Goal: Task Accomplishment & Management: Manage account settings

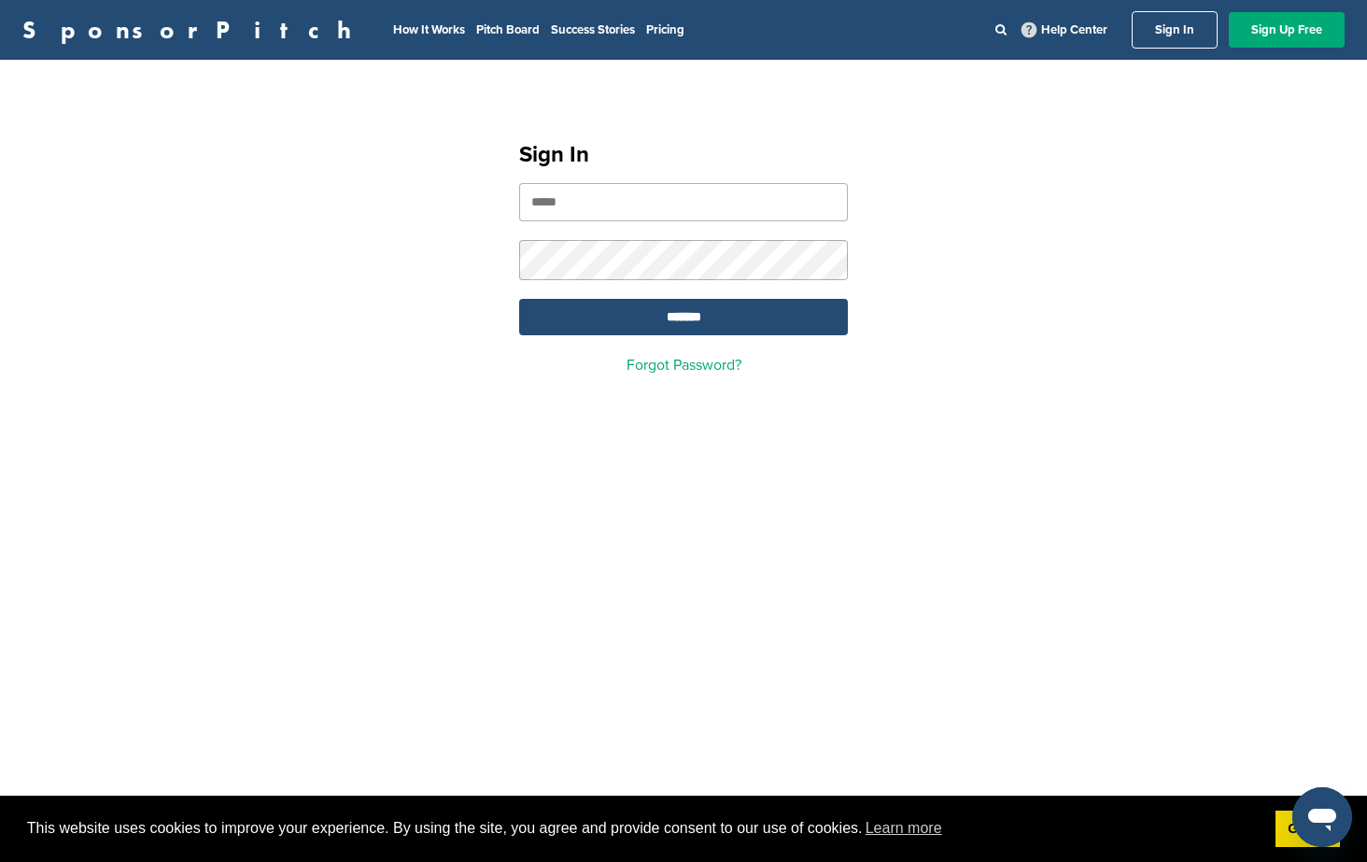
type input "**********"
click at [684, 319] on input "*******" at bounding box center [683, 317] width 329 height 36
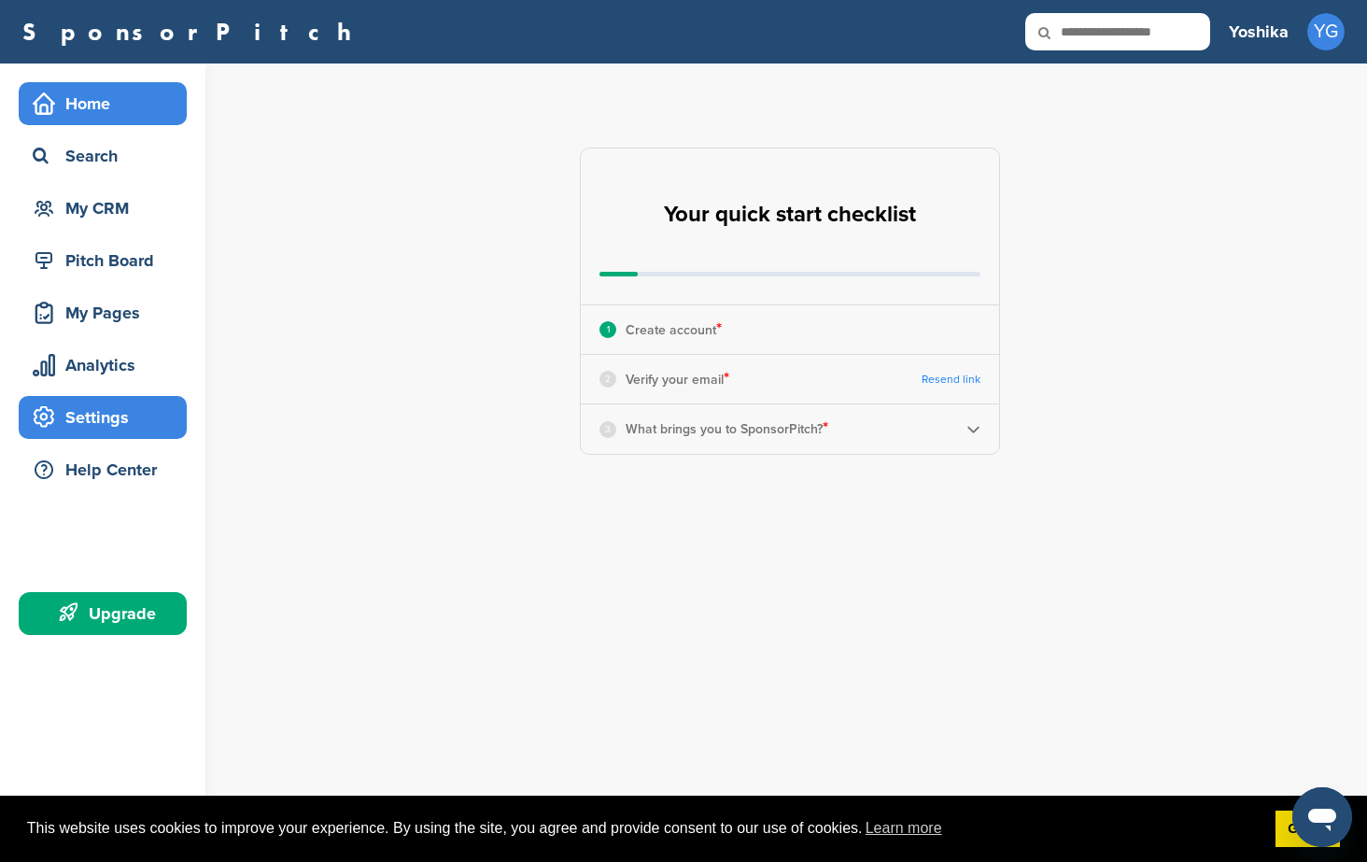
click at [41, 416] on icon at bounding box center [44, 417] width 8 height 8
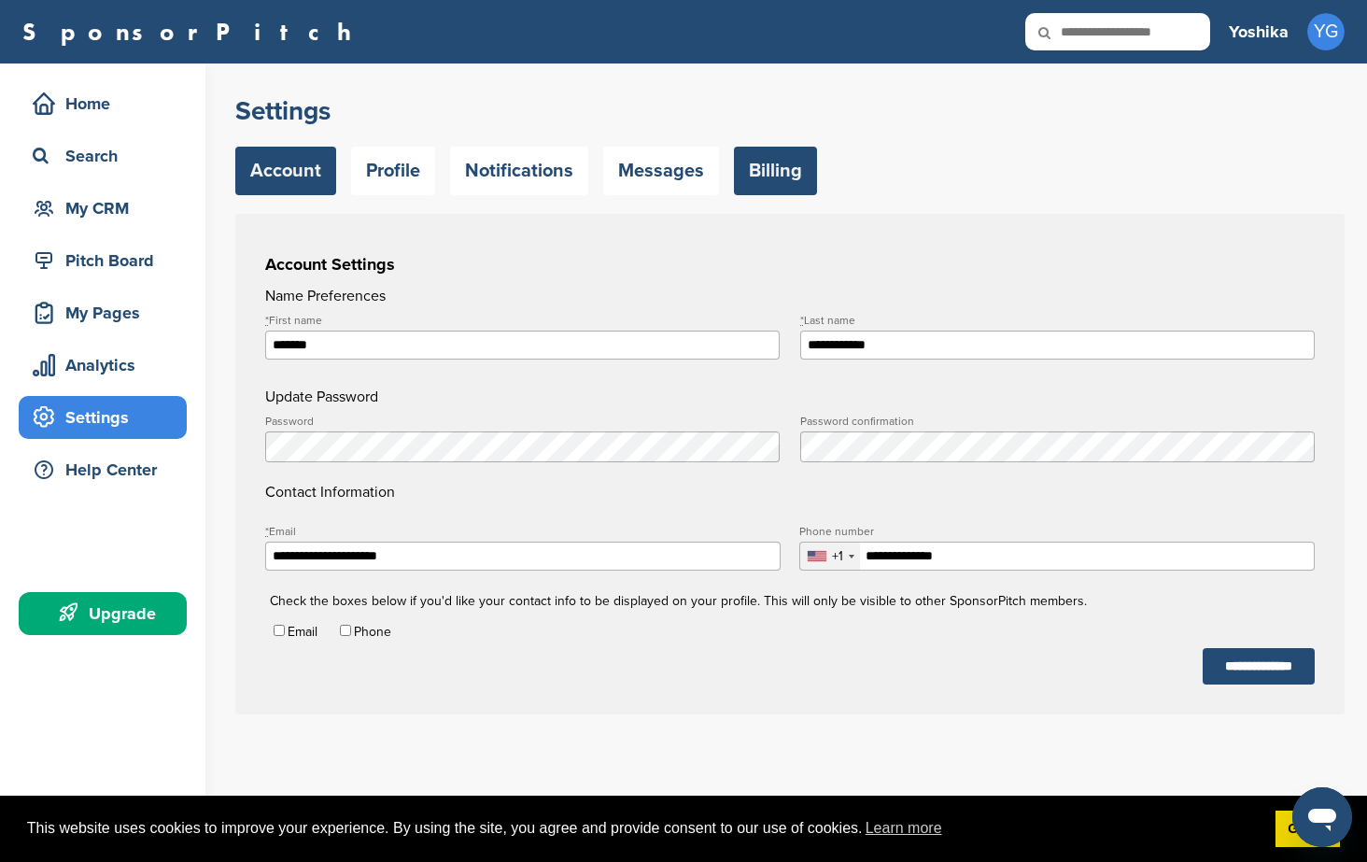
click at [782, 166] on link "Billing" at bounding box center [775, 171] width 83 height 49
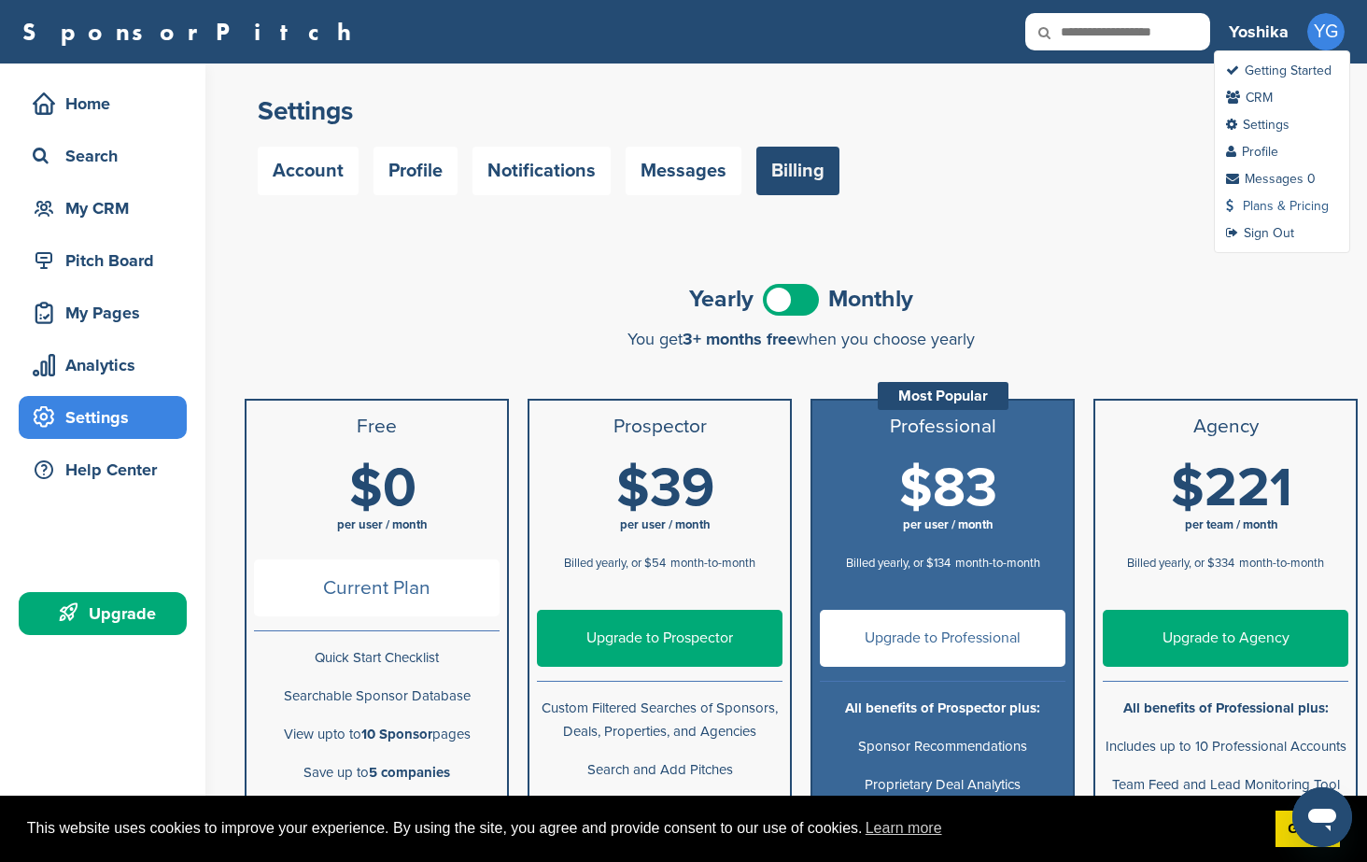
click at [1262, 203] on link "Plans & Pricing" at bounding box center [1277, 206] width 103 height 16
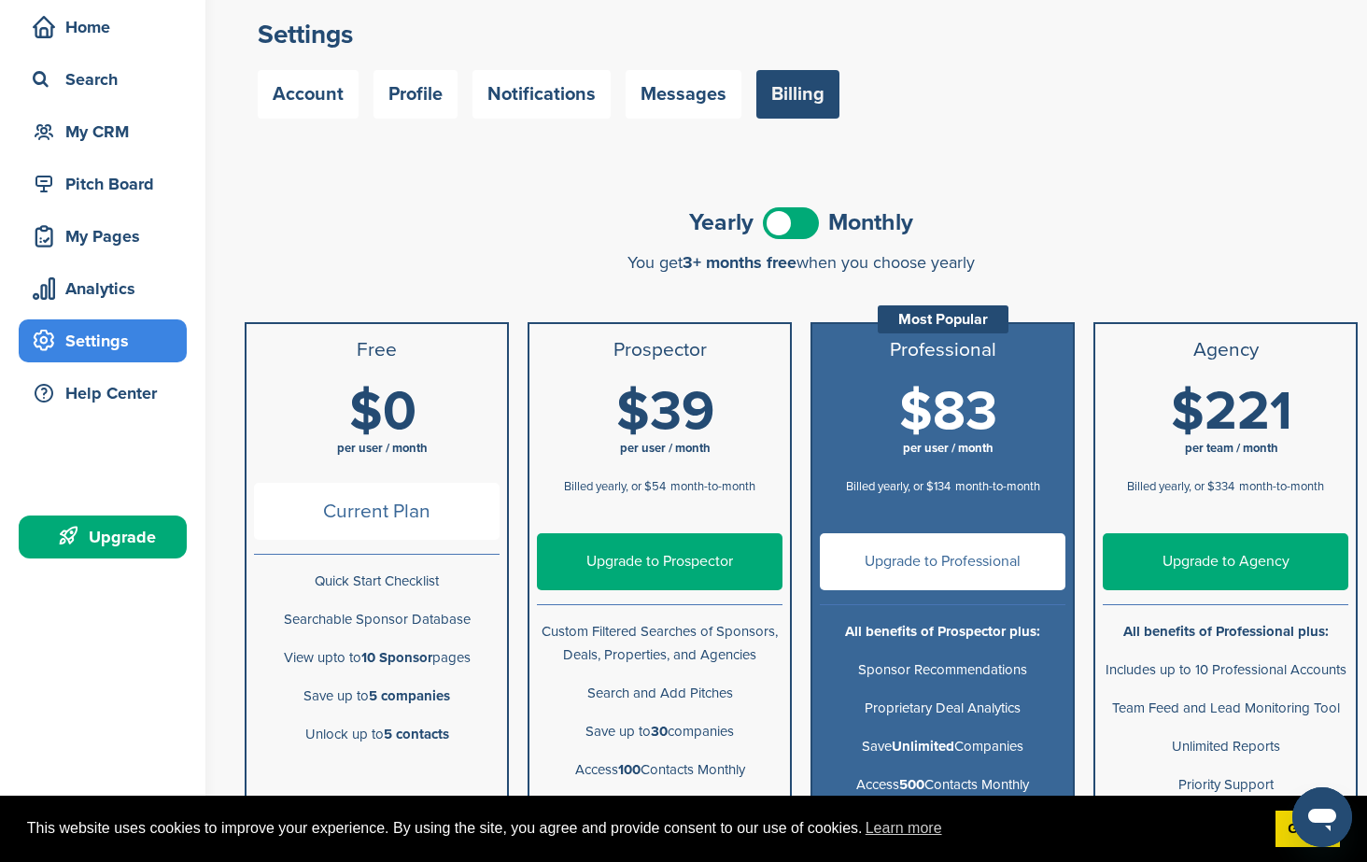
scroll to position [124, 0]
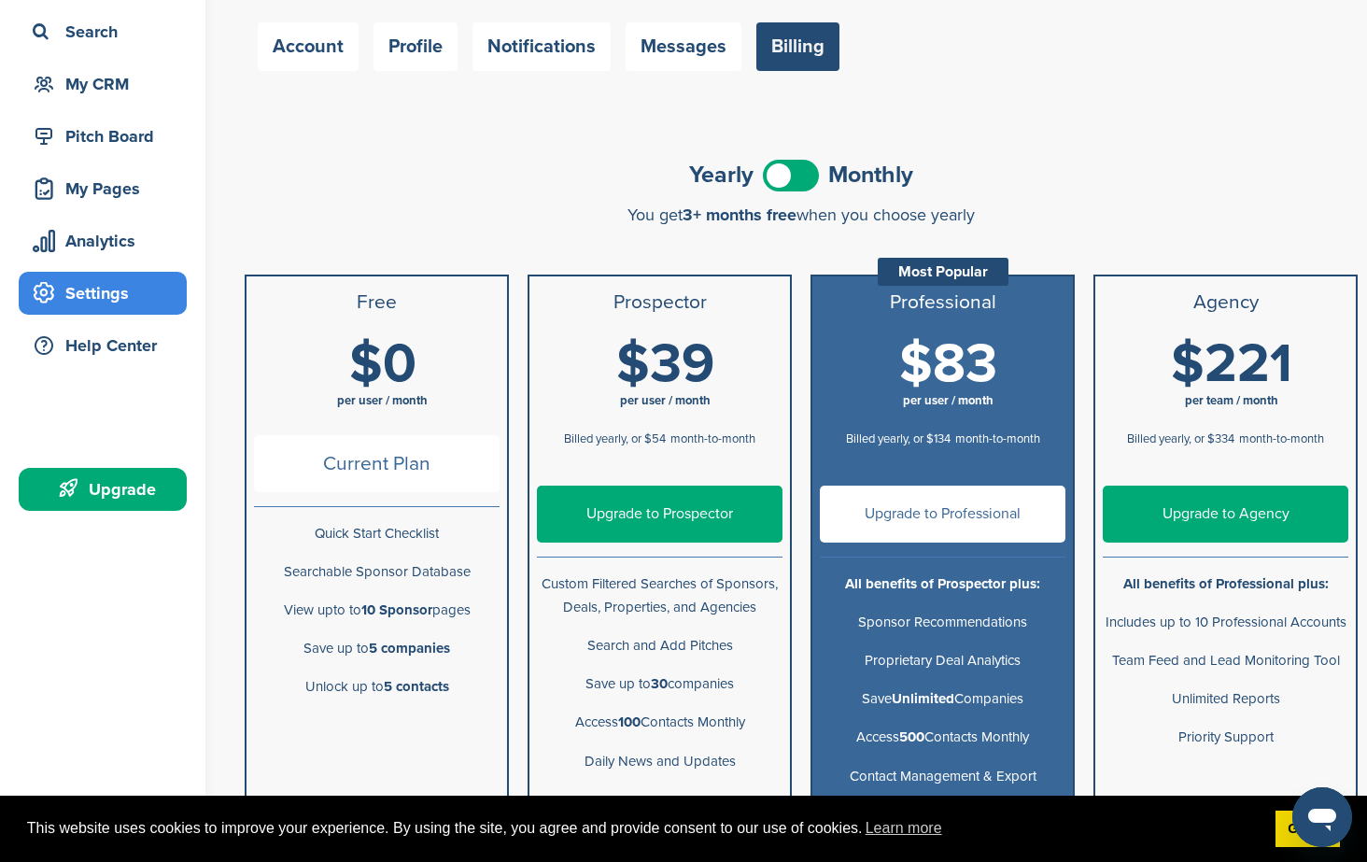
click at [810, 173] on span at bounding box center [791, 176] width 56 height 32
click at [773, 175] on span at bounding box center [791, 176] width 56 height 32
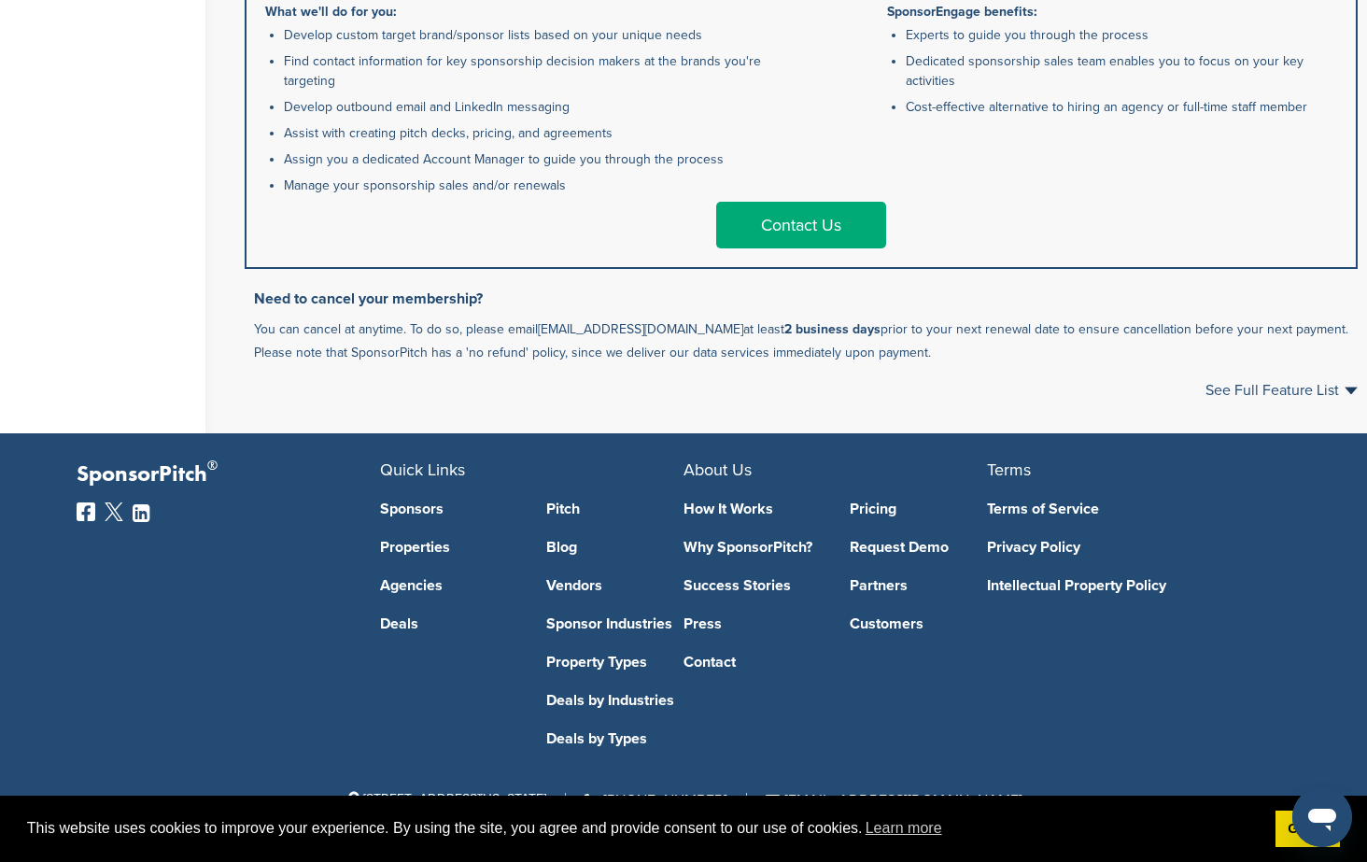
scroll to position [1061, 0]
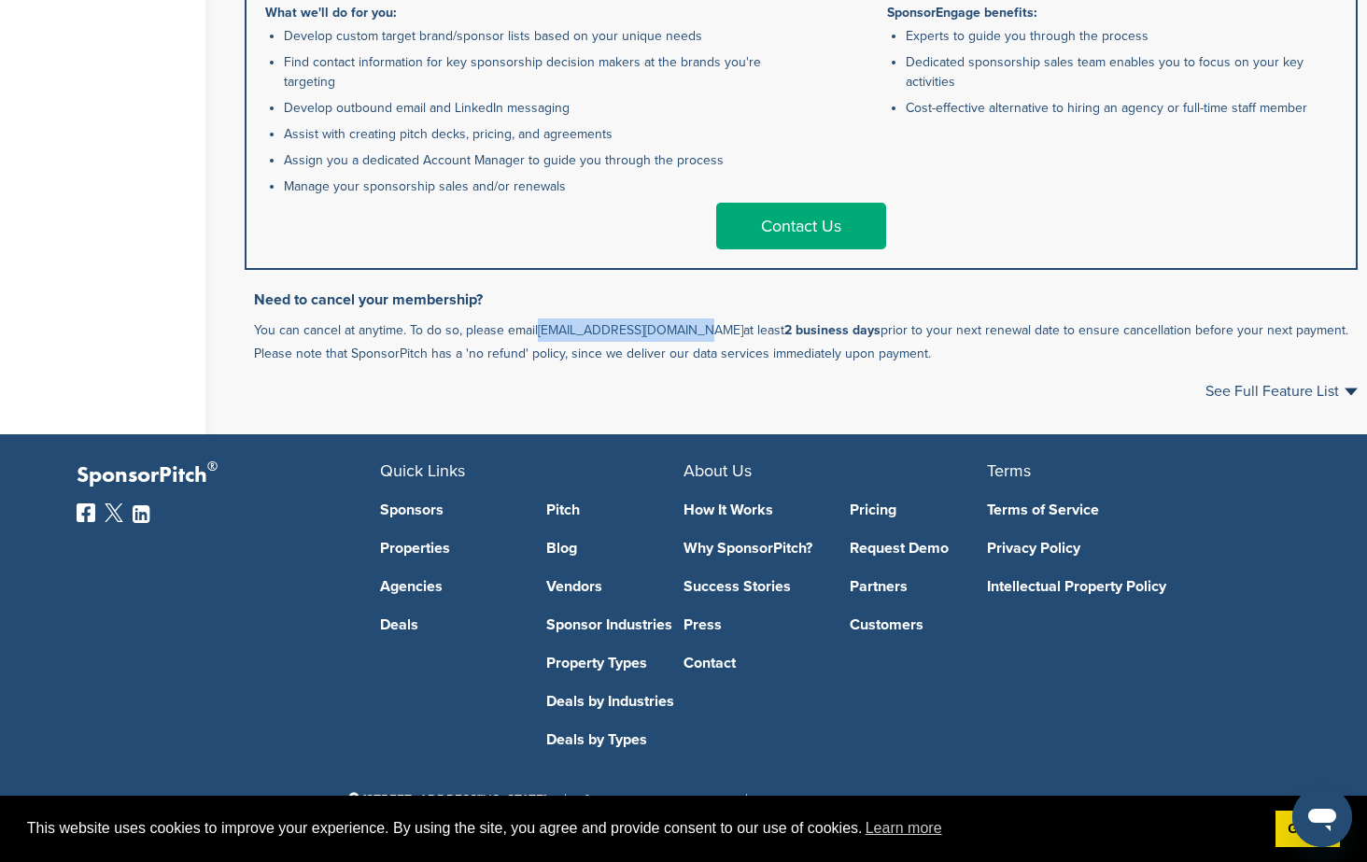
drag, startPoint x: 695, startPoint y: 326, endPoint x: 540, endPoint y: 324, distance: 155.0
click at [540, 324] on p "You can cancel at anytime. To do so, please email [EMAIL_ADDRESS][DOMAIN_NAME] …" at bounding box center [806, 341] width 1104 height 47
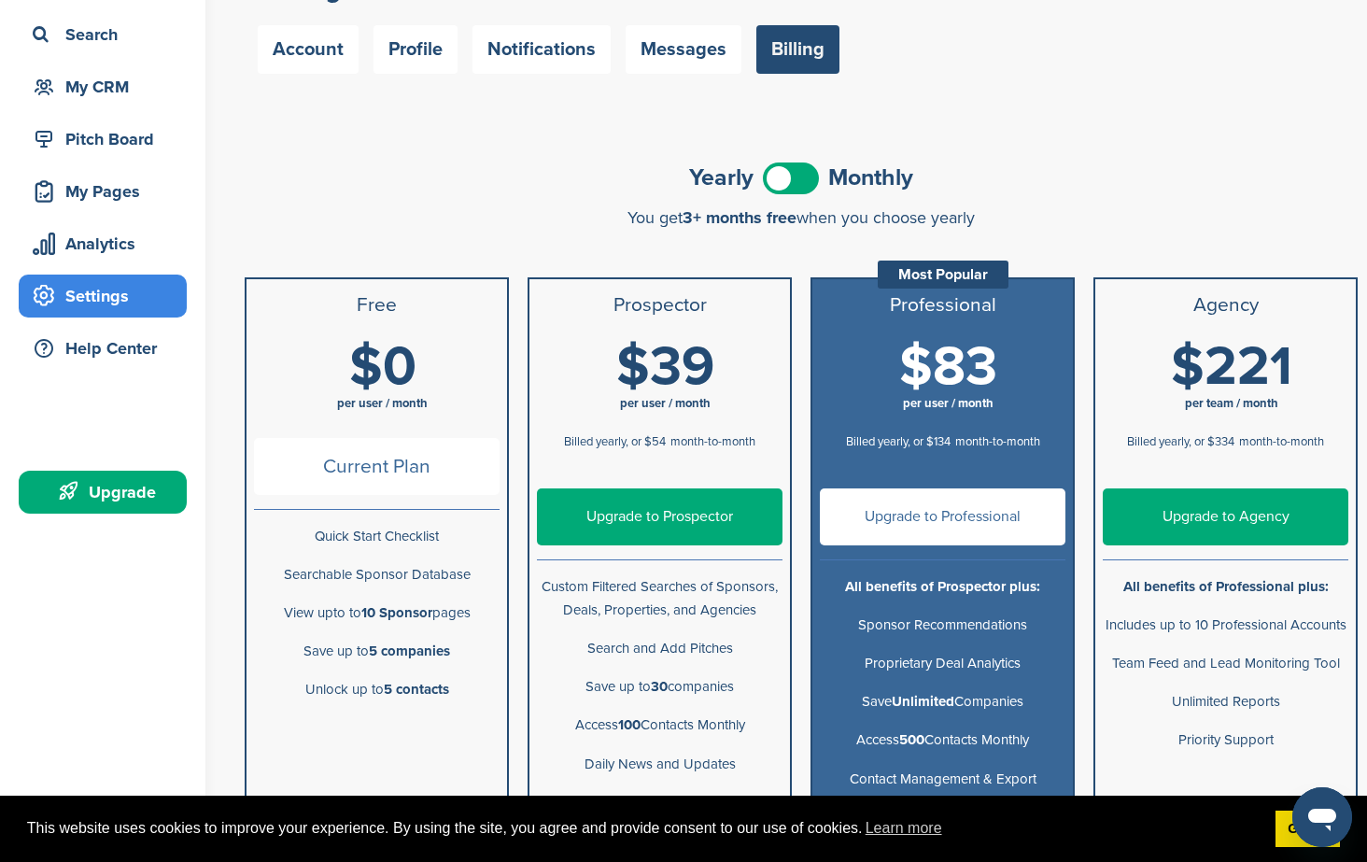
scroll to position [120, 0]
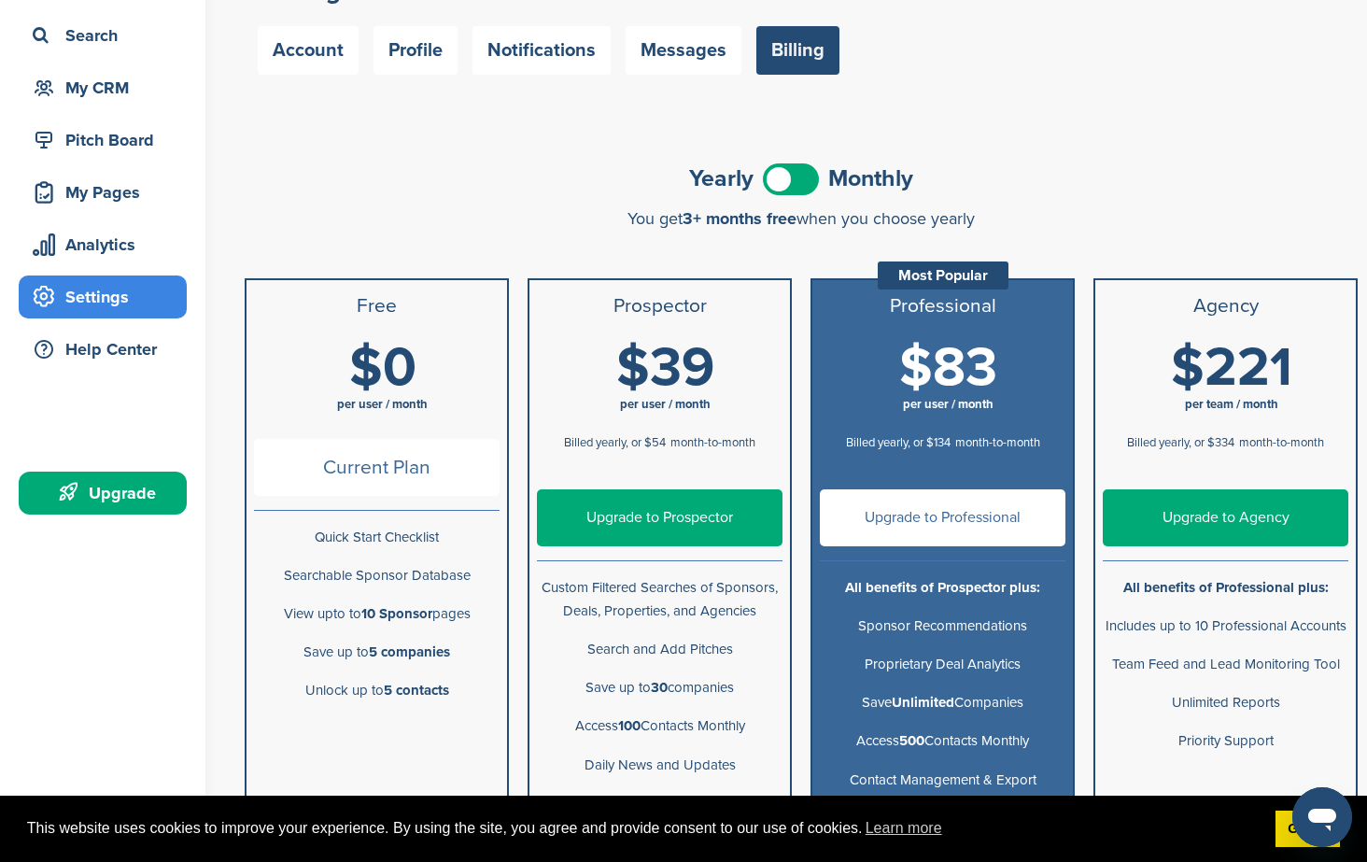
click at [810, 169] on span at bounding box center [791, 179] width 56 height 32
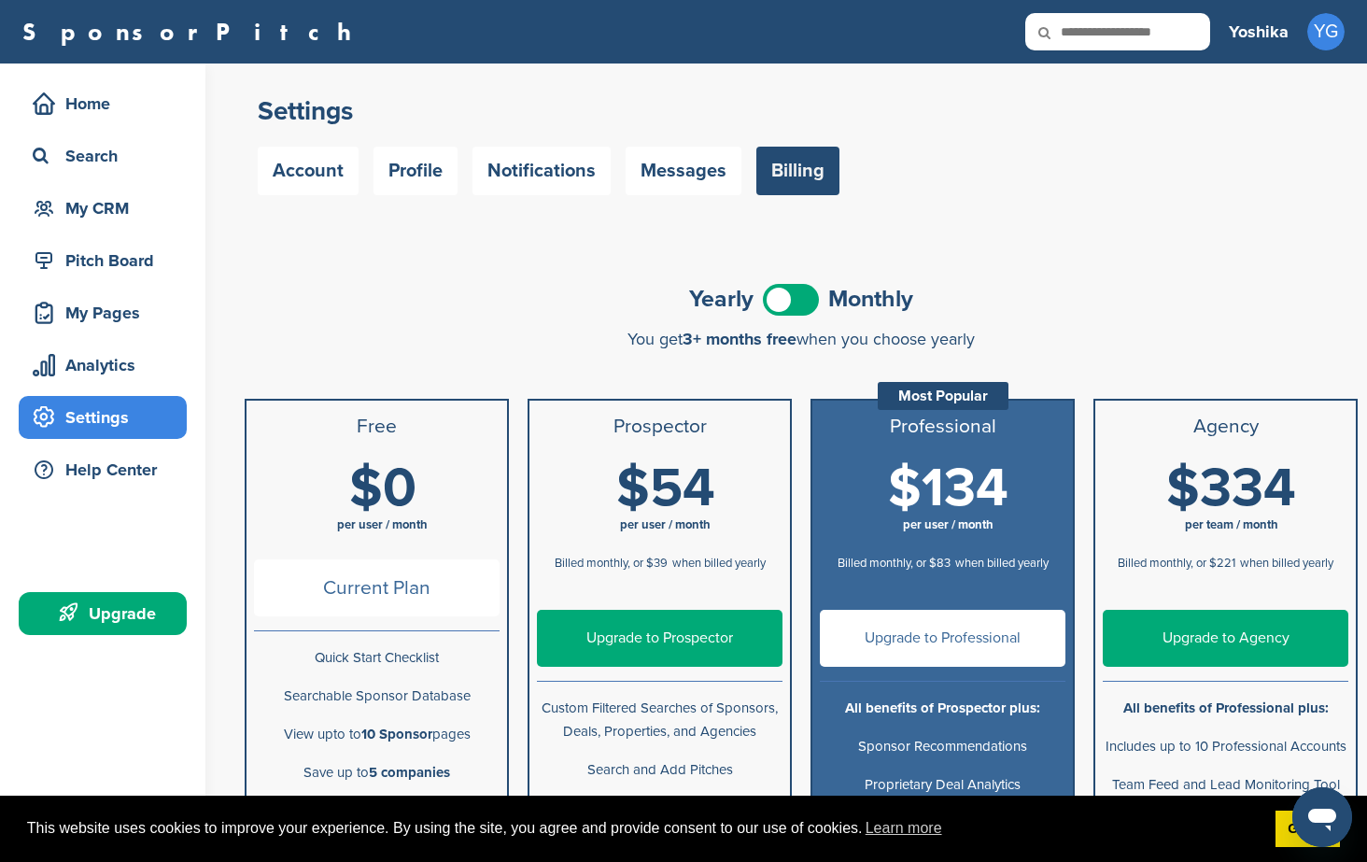
scroll to position [0, 0]
